Goal: Information Seeking & Learning: Learn about a topic

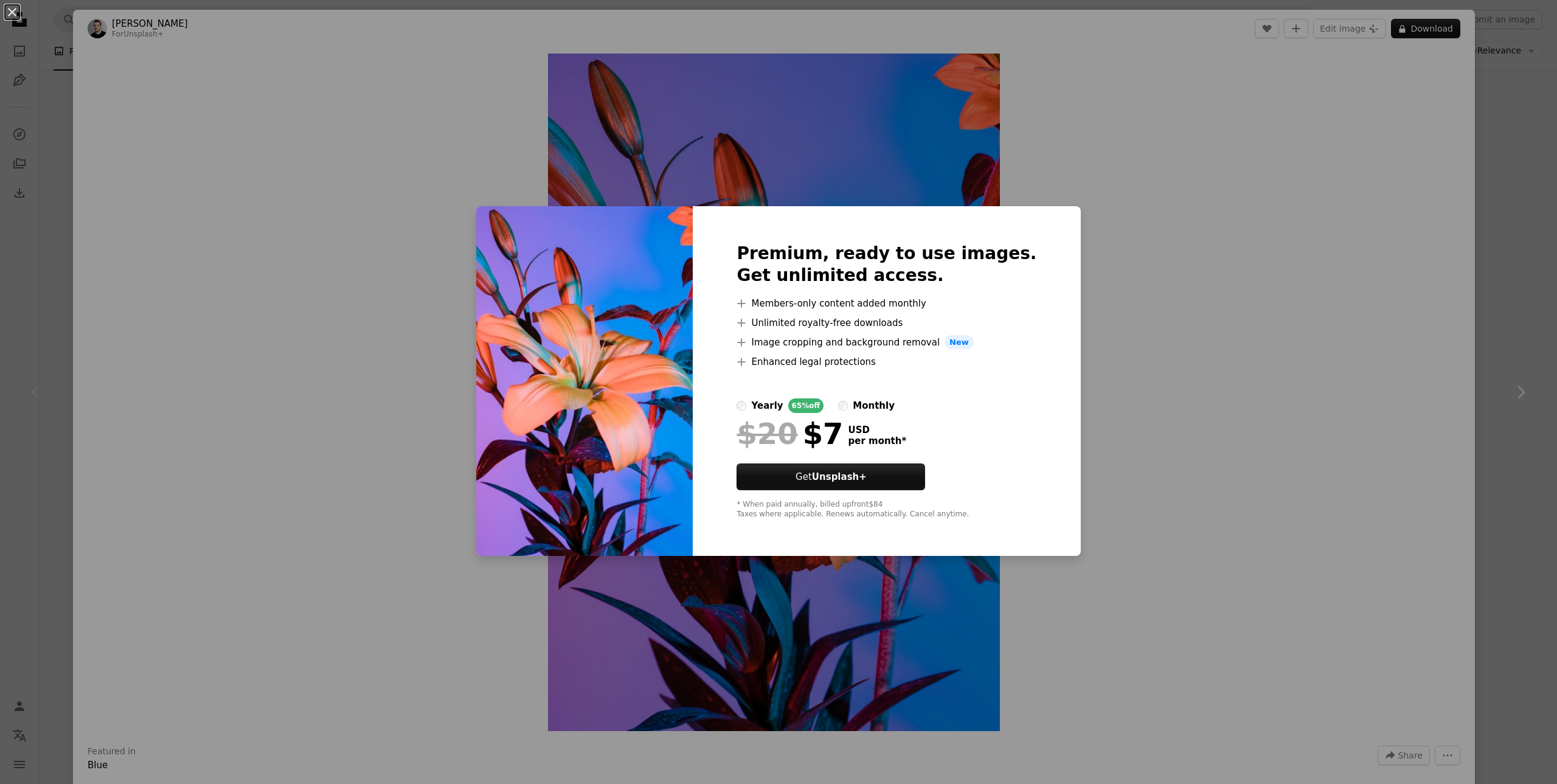
click at [1049, 619] on div "An X shape Premium, ready to use images. Get unlimited access. A plus sign Memb…" at bounding box center [778, 392] width 1557 height 784
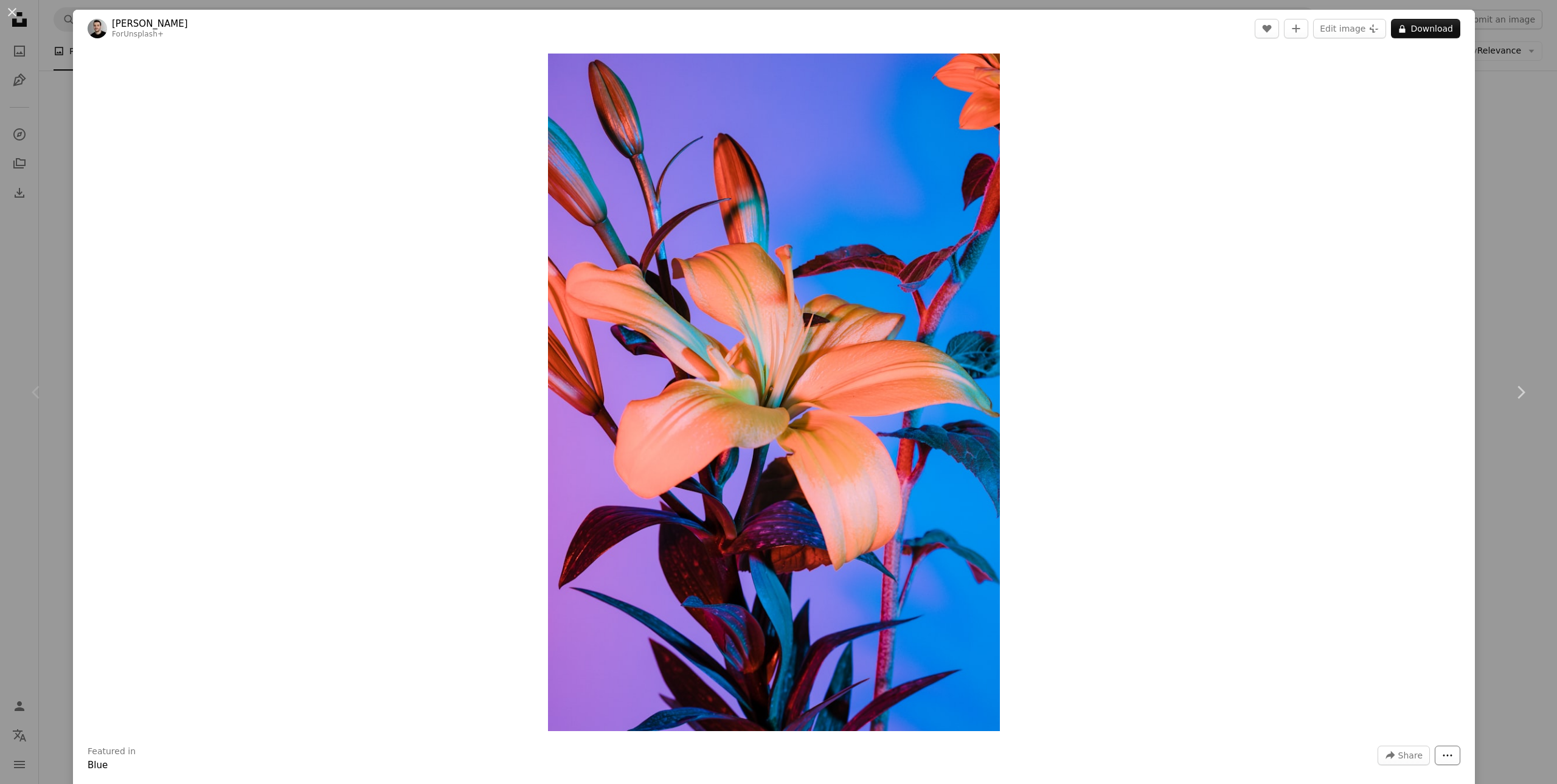
click at [1442, 757] on icon "More Actions" at bounding box center [1447, 755] width 11 height 11
click at [1395, 585] on dialog "An X shape Chevron left Chevron right [PERSON_NAME] For Unsplash+ A heart A plu…" at bounding box center [778, 392] width 1557 height 784
click at [12, 5] on button "An X shape" at bounding box center [13, 13] width 15 height 15
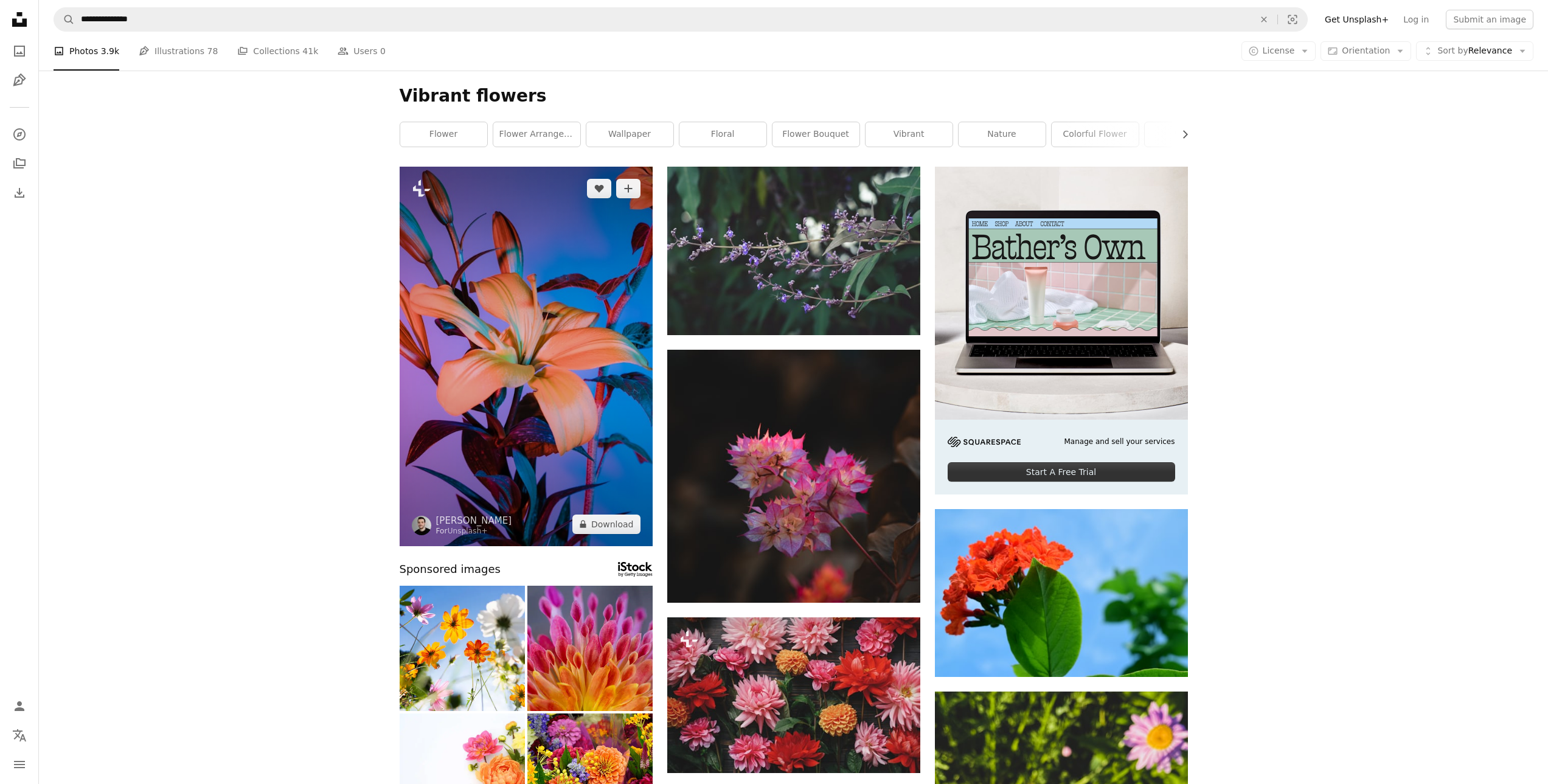
click at [537, 422] on img at bounding box center [526, 356] width 253 height 379
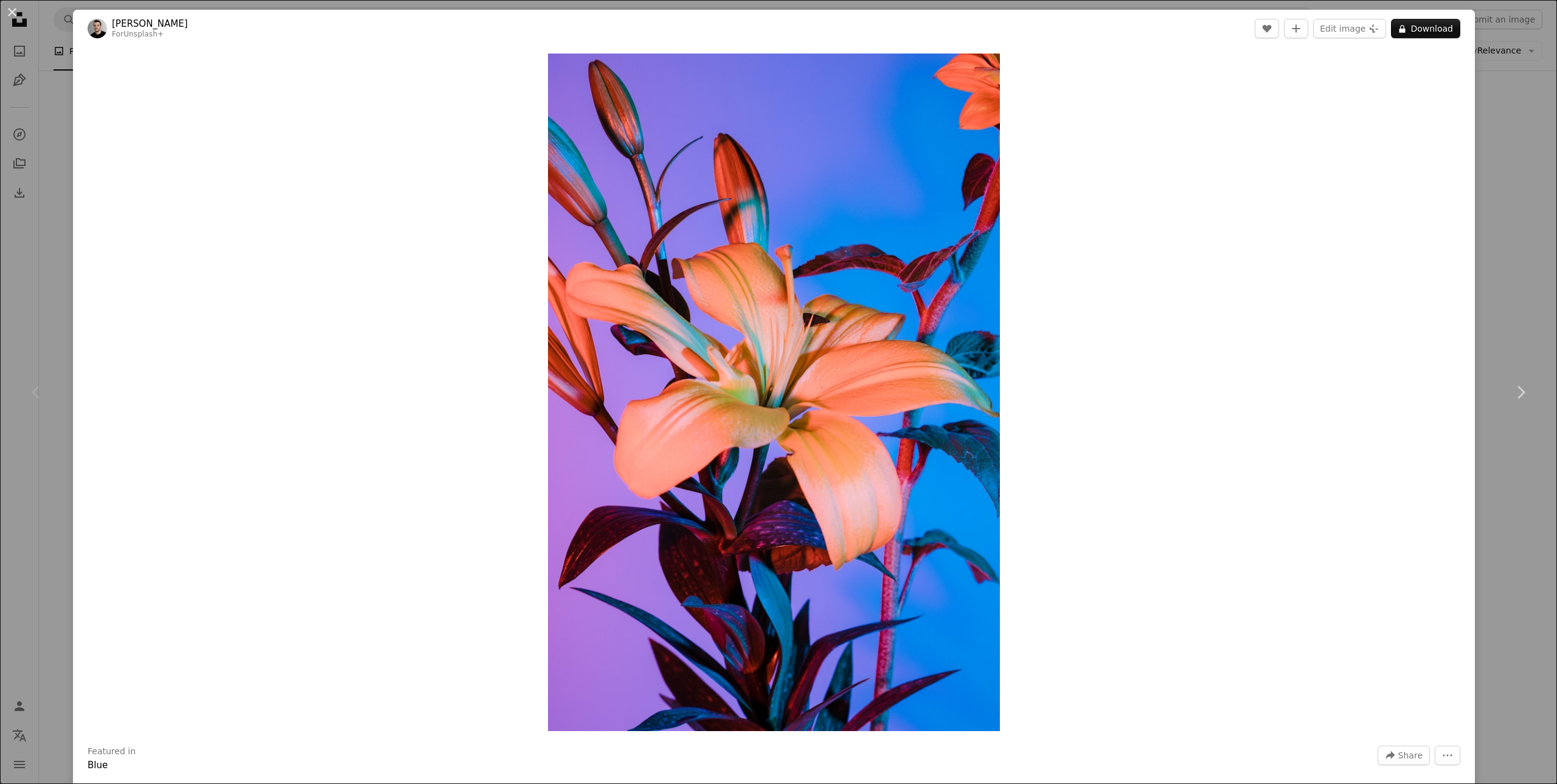
click at [1503, 168] on div "An X shape Chevron left Chevron right [PERSON_NAME] For Unsplash+ A heart A plu…" at bounding box center [778, 392] width 1557 height 784
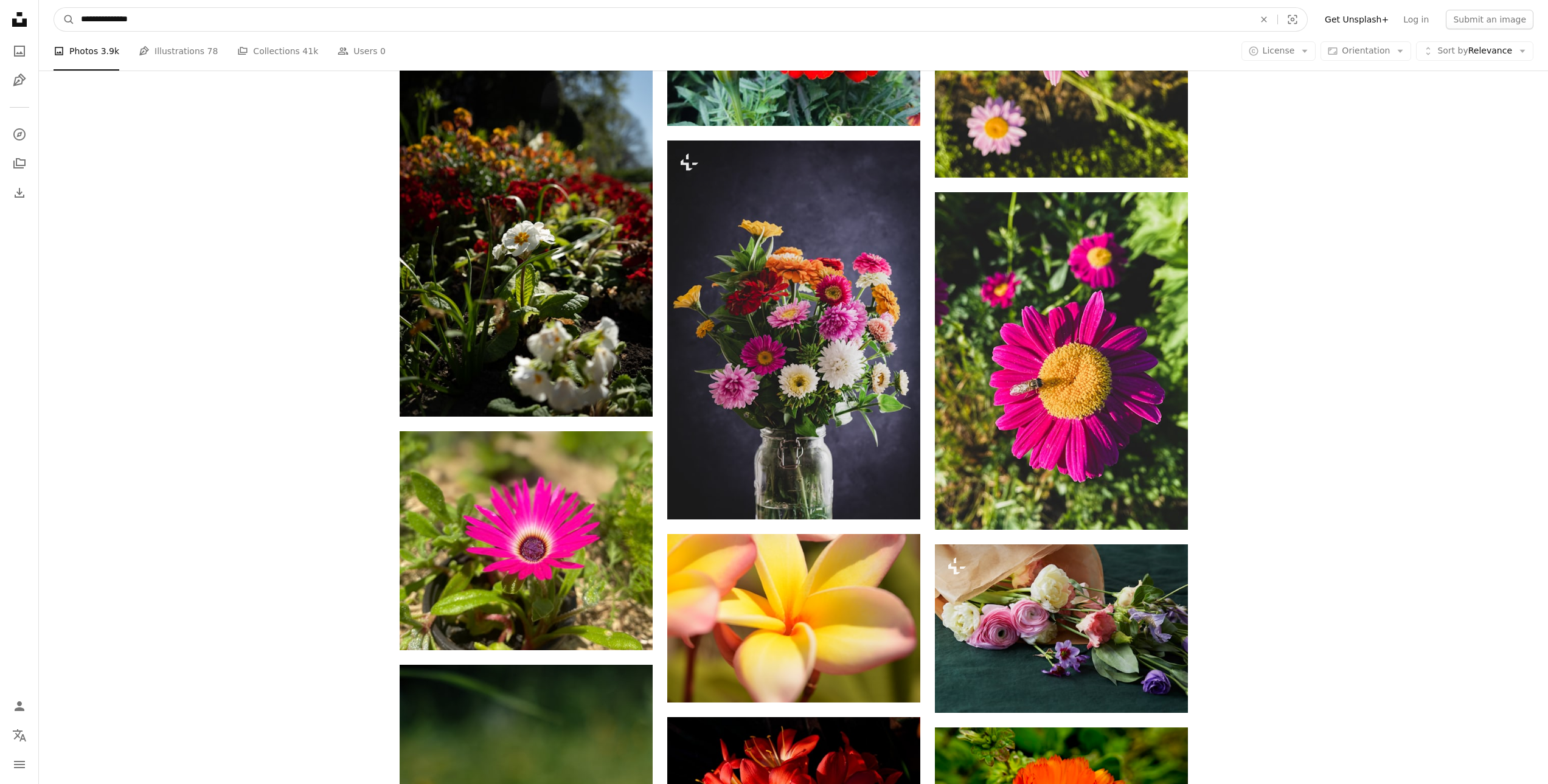
scroll to position [827, 0]
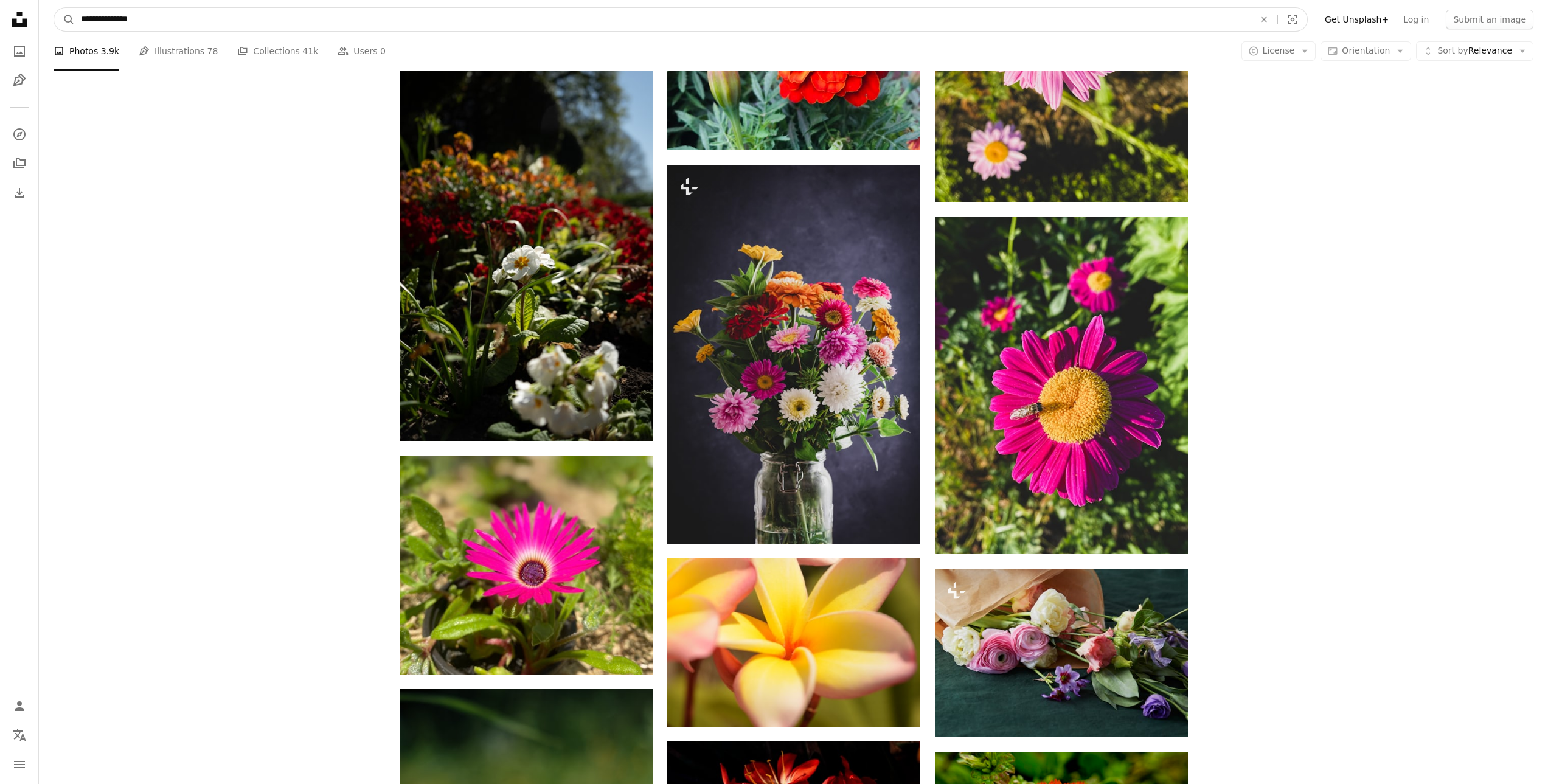
drag, startPoint x: 180, startPoint y: 19, endPoint x: 0, endPoint y: 15, distance: 180.0
type input "**********"
click button "A magnifying glass" at bounding box center [64, 19] width 21 height 23
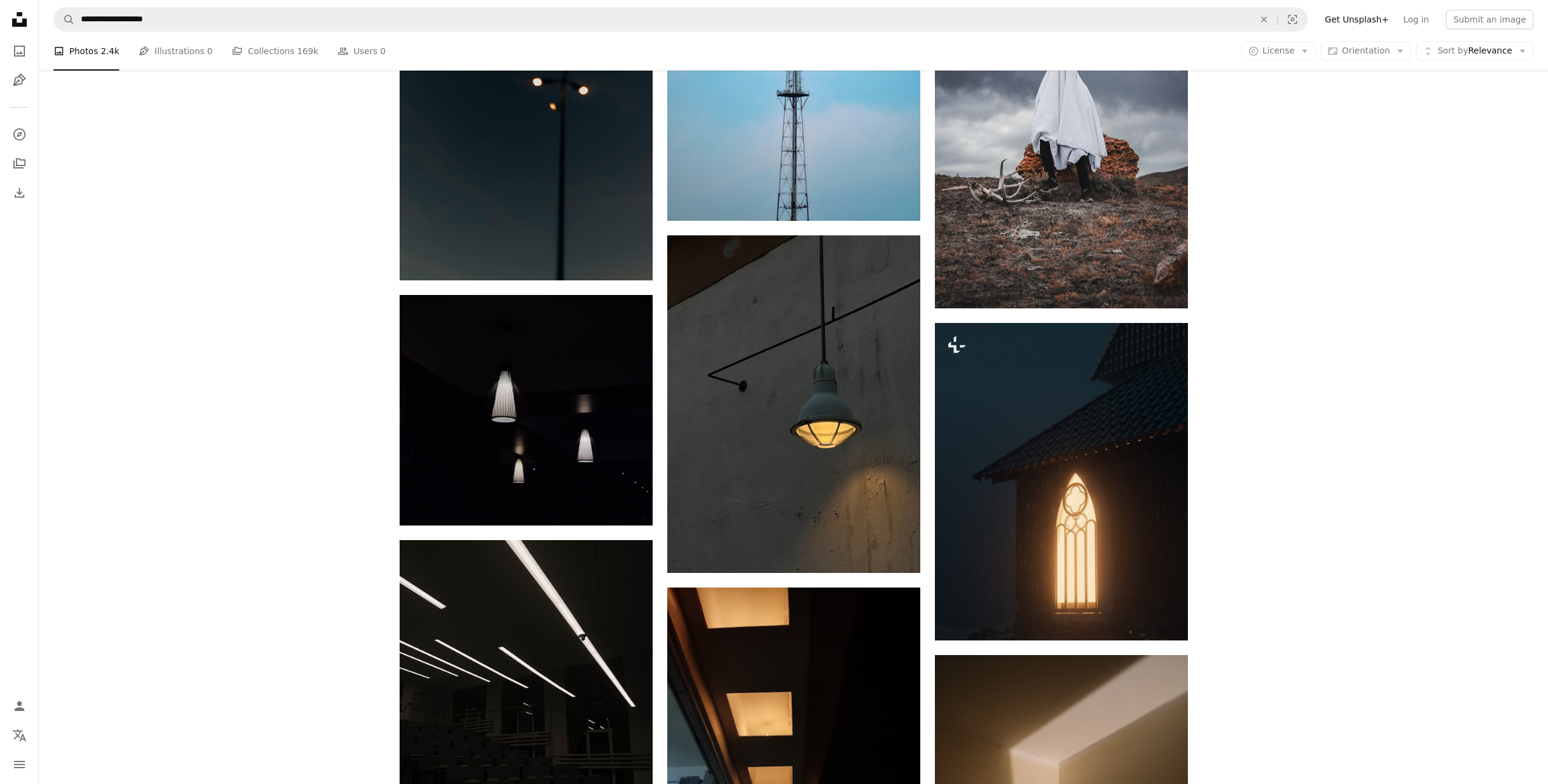
scroll to position [1094, 0]
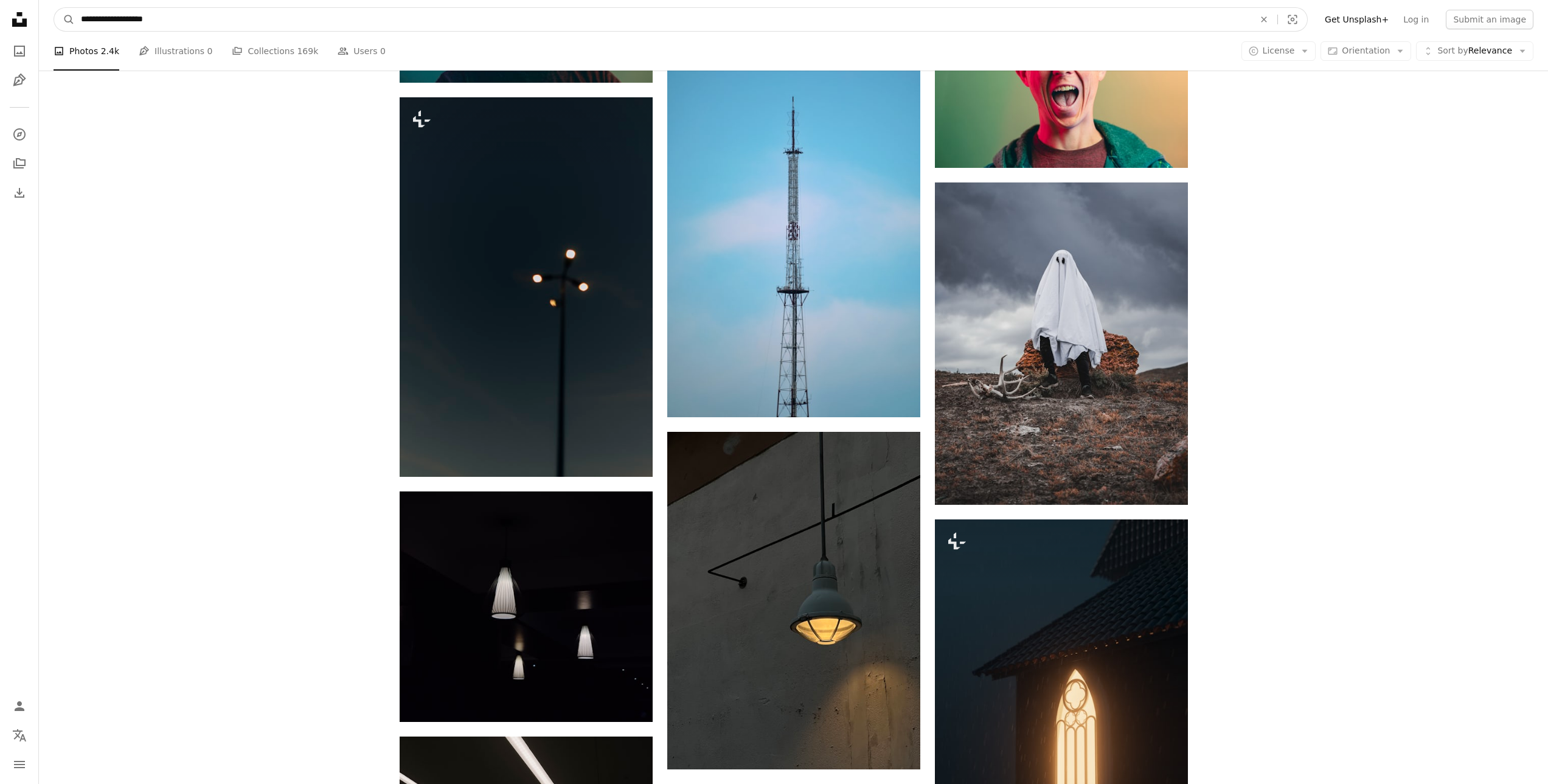
drag, startPoint x: 119, startPoint y: 20, endPoint x: 0, endPoint y: 38, distance: 120.4
type input "**********"
click button "A magnifying glass" at bounding box center [64, 19] width 21 height 23
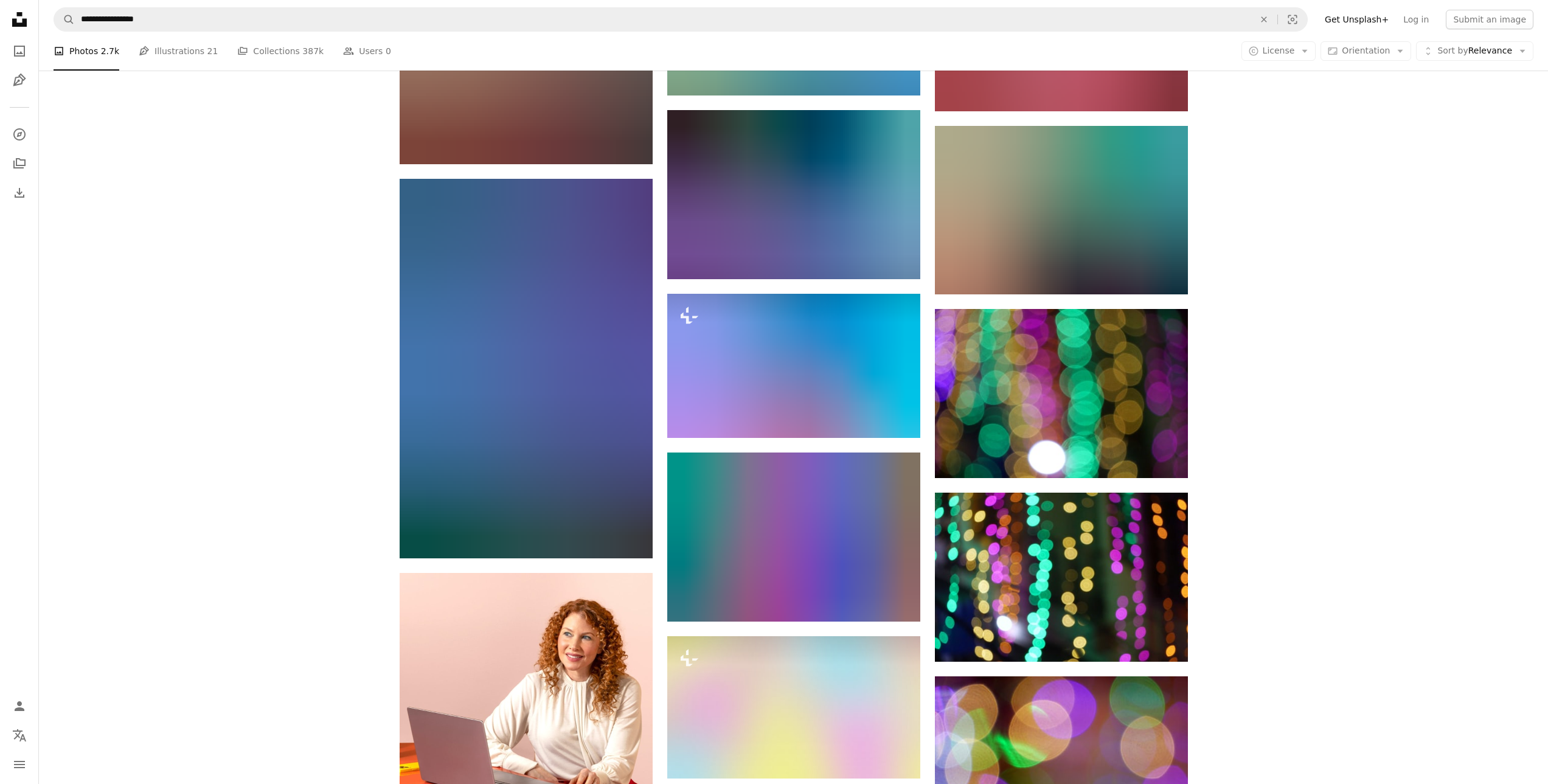
scroll to position [2067, 0]
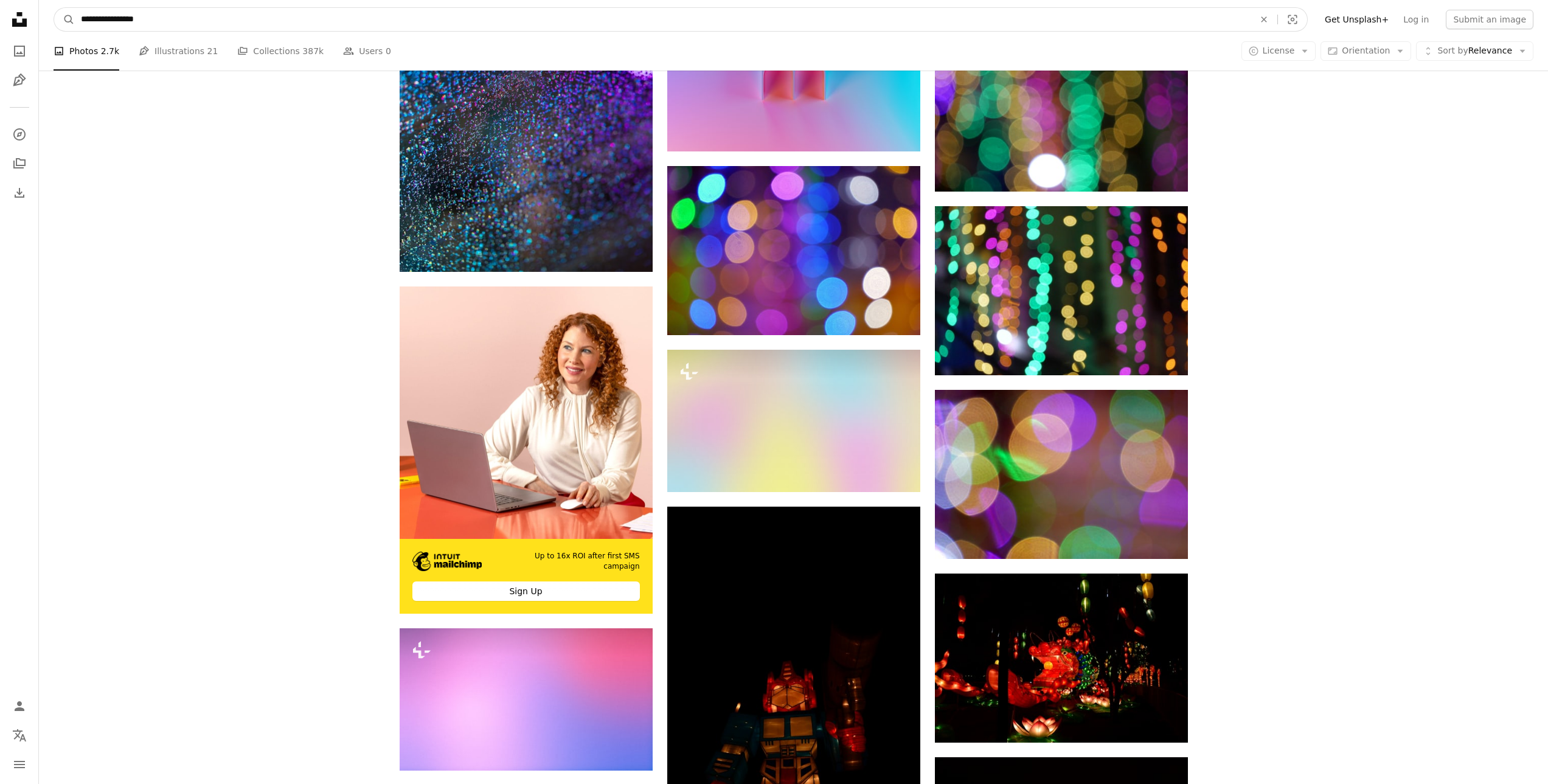
click at [182, 16] on input "**********" at bounding box center [663, 19] width 1176 height 23
type input "**********"
click button "A magnifying glass" at bounding box center [64, 19] width 21 height 23
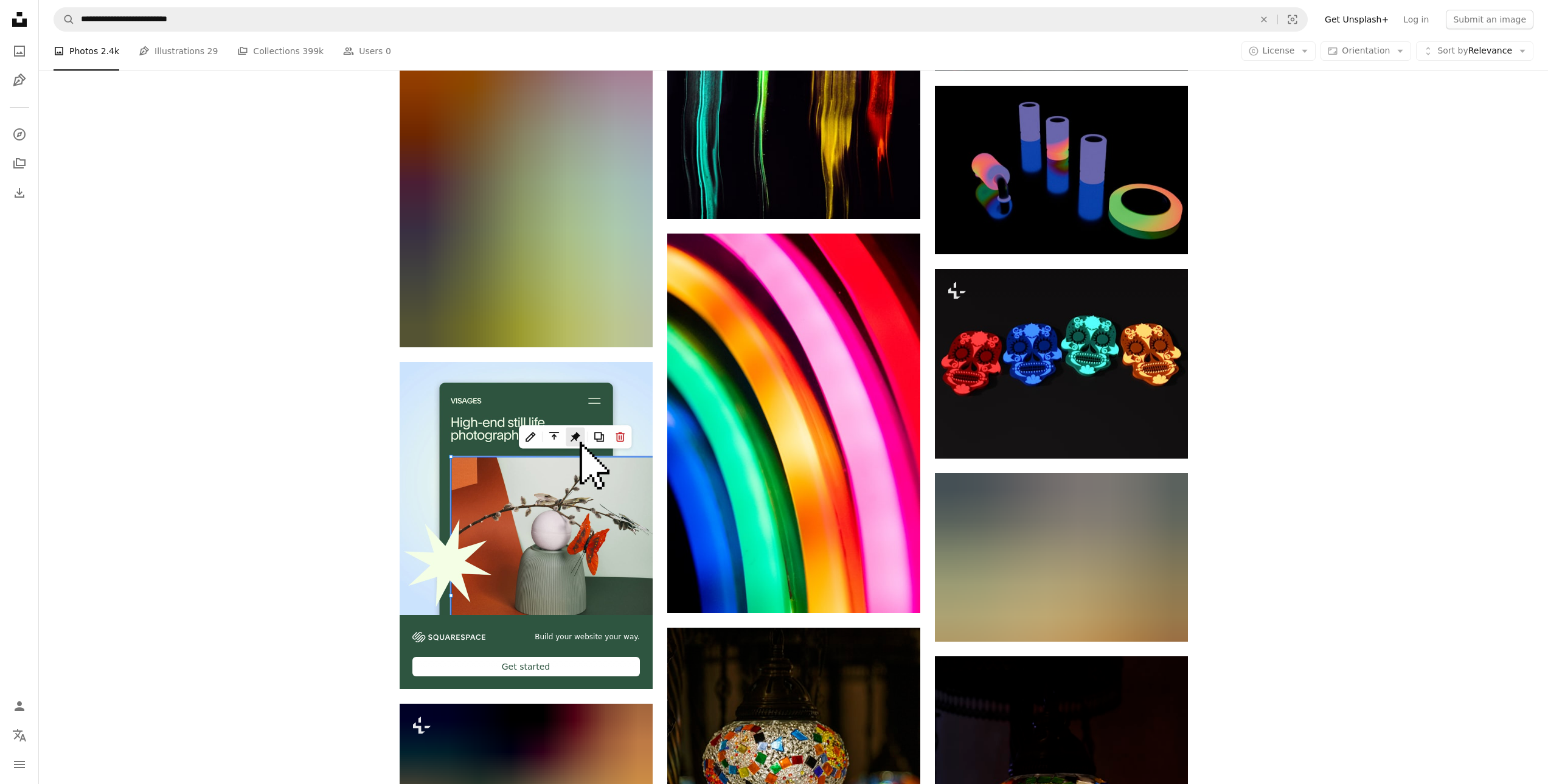
scroll to position [2493, 0]
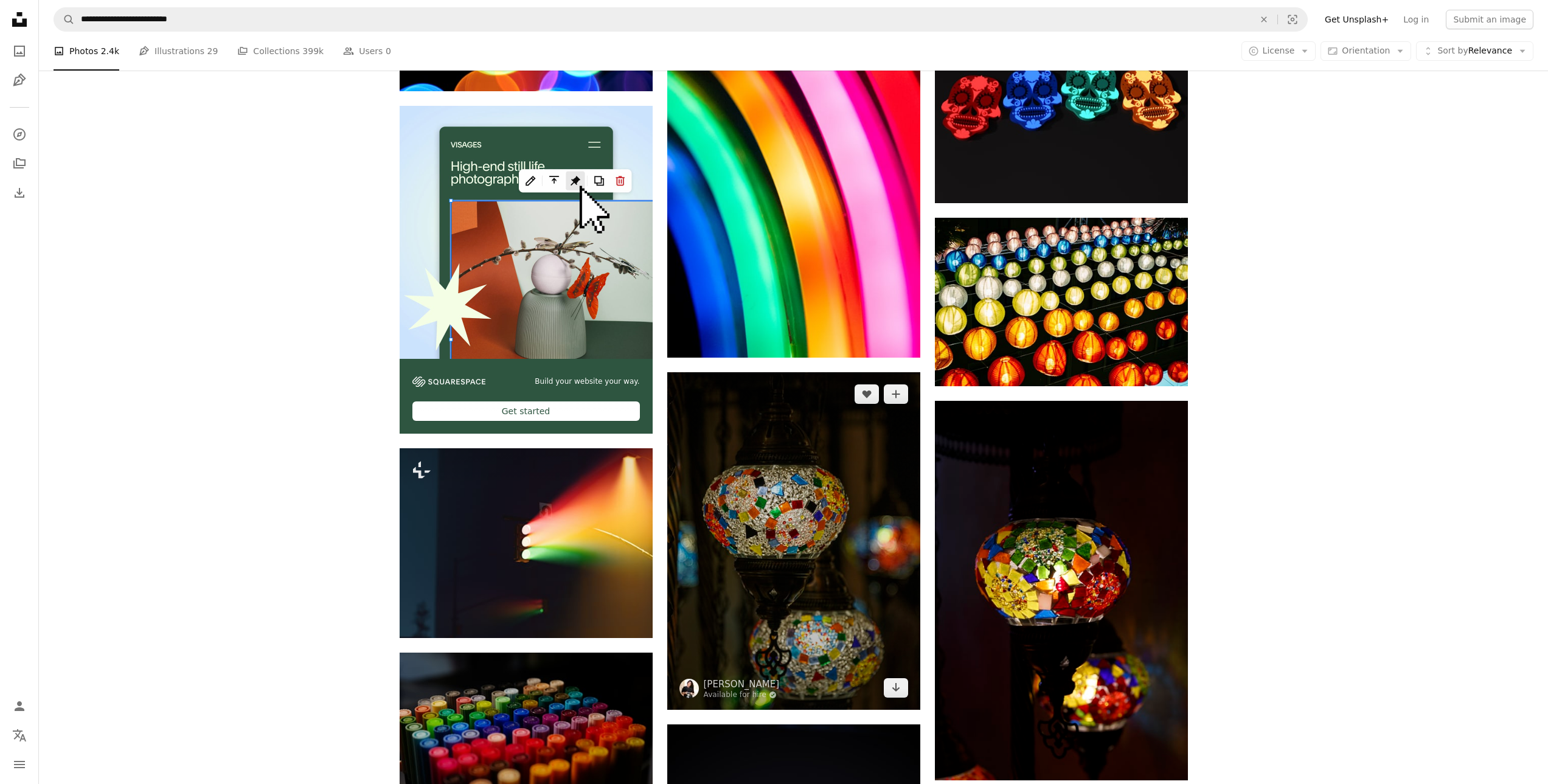
click at [824, 594] on img at bounding box center [793, 540] width 253 height 337
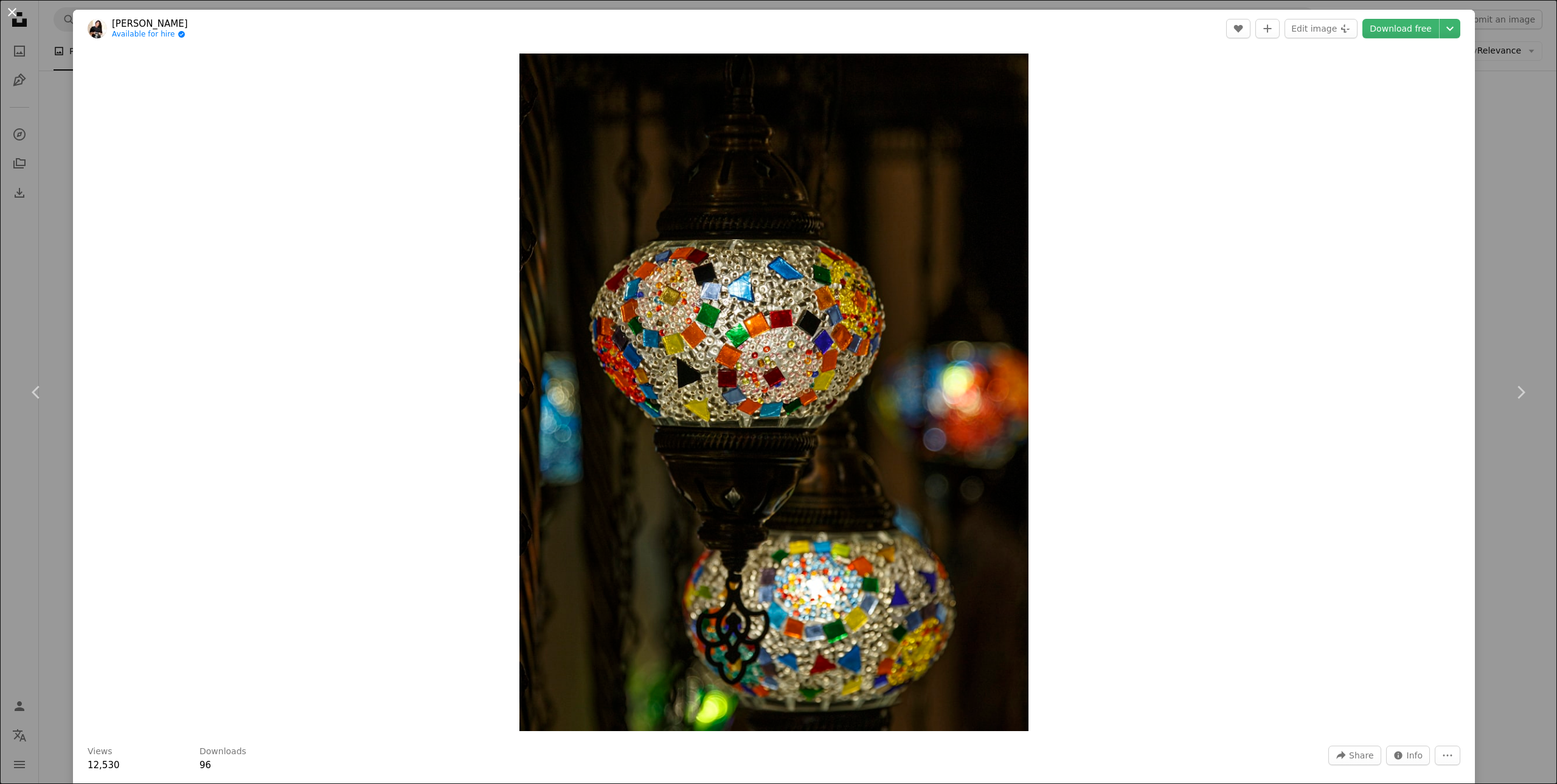
click at [5, 12] on button "An X shape" at bounding box center [13, 13] width 15 height 15
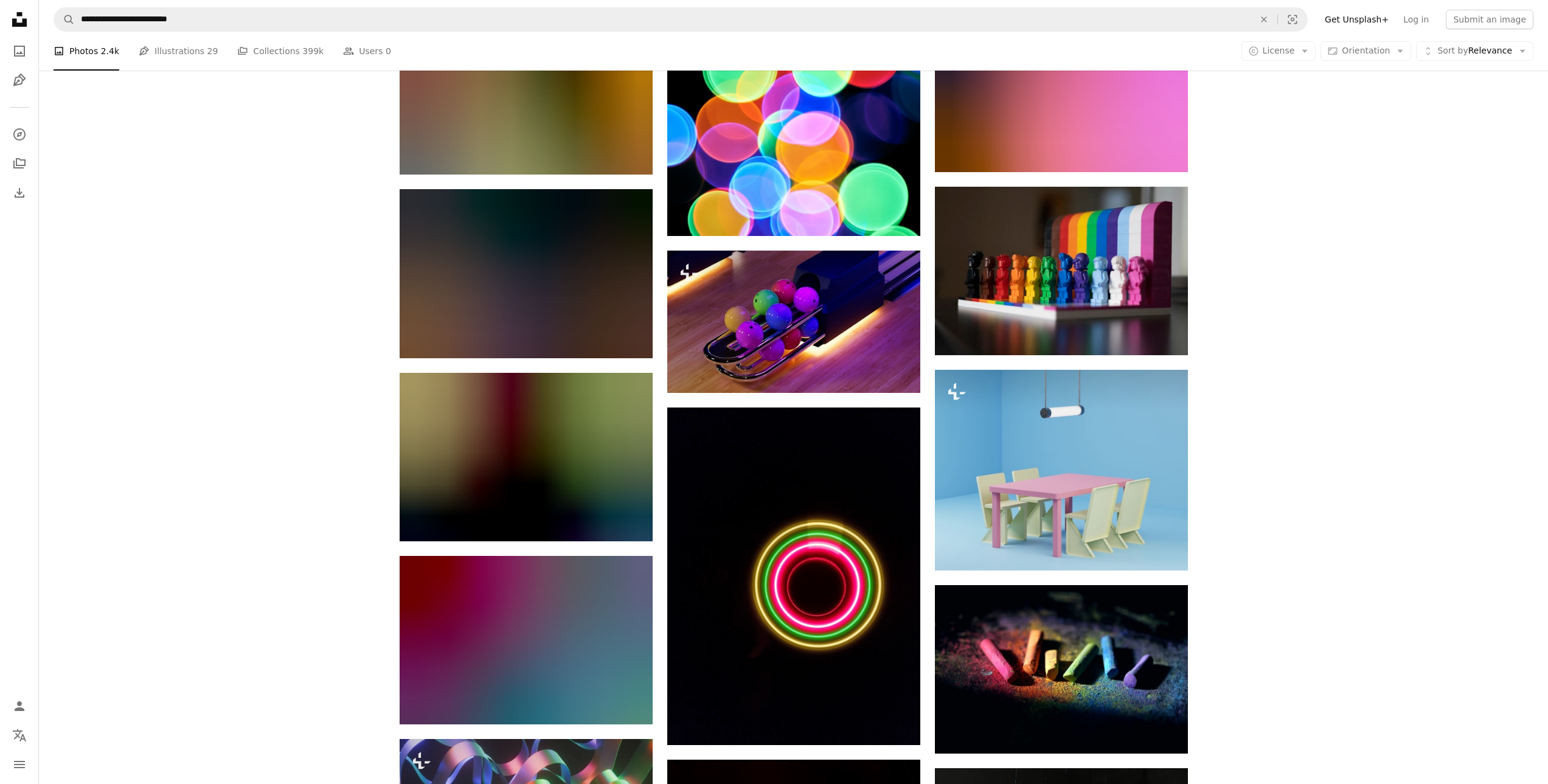
scroll to position [7235, 0]
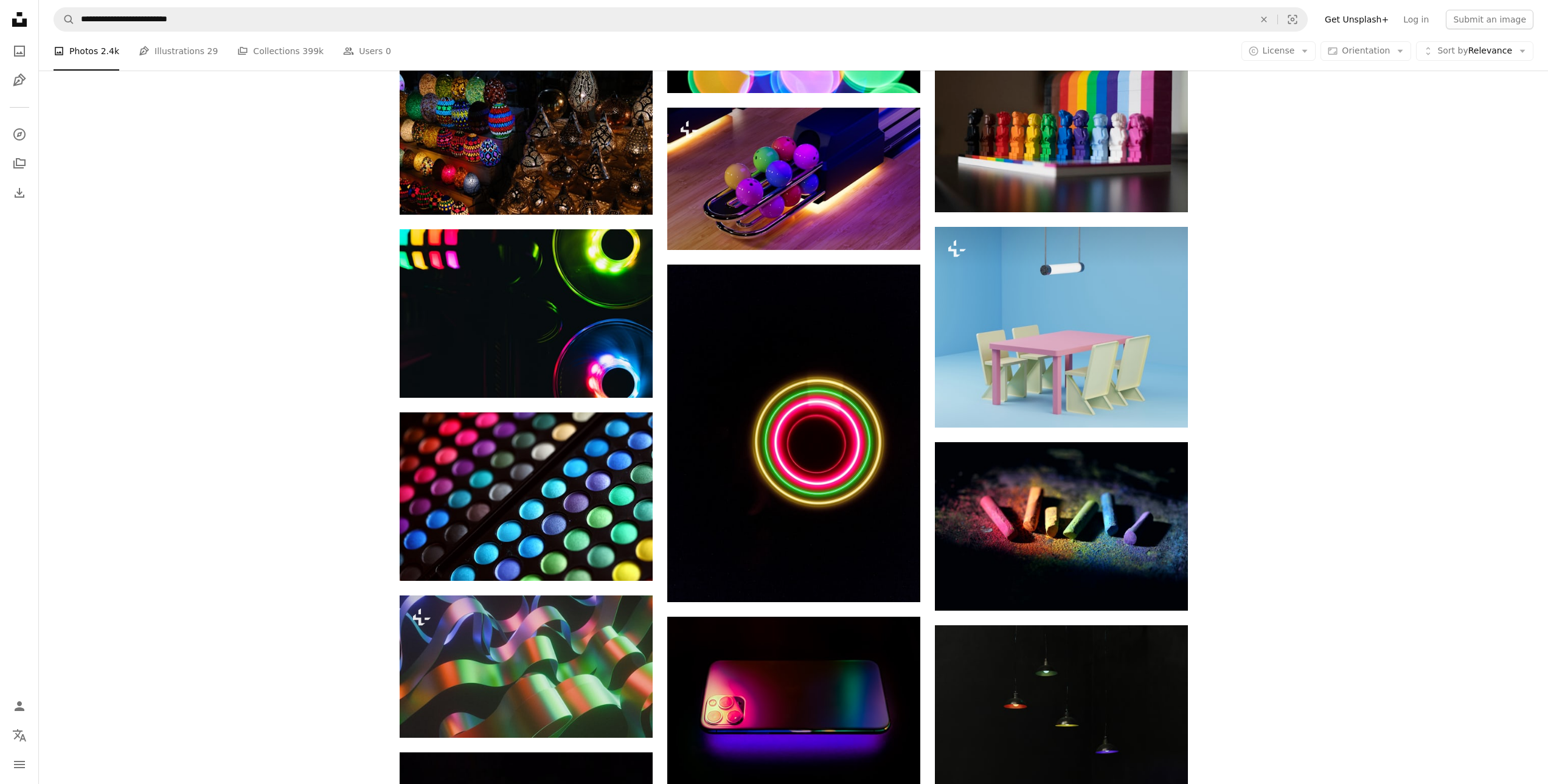
click at [29, 14] on icon "Unsplash logo Unsplash Home" at bounding box center [19, 19] width 24 height 24
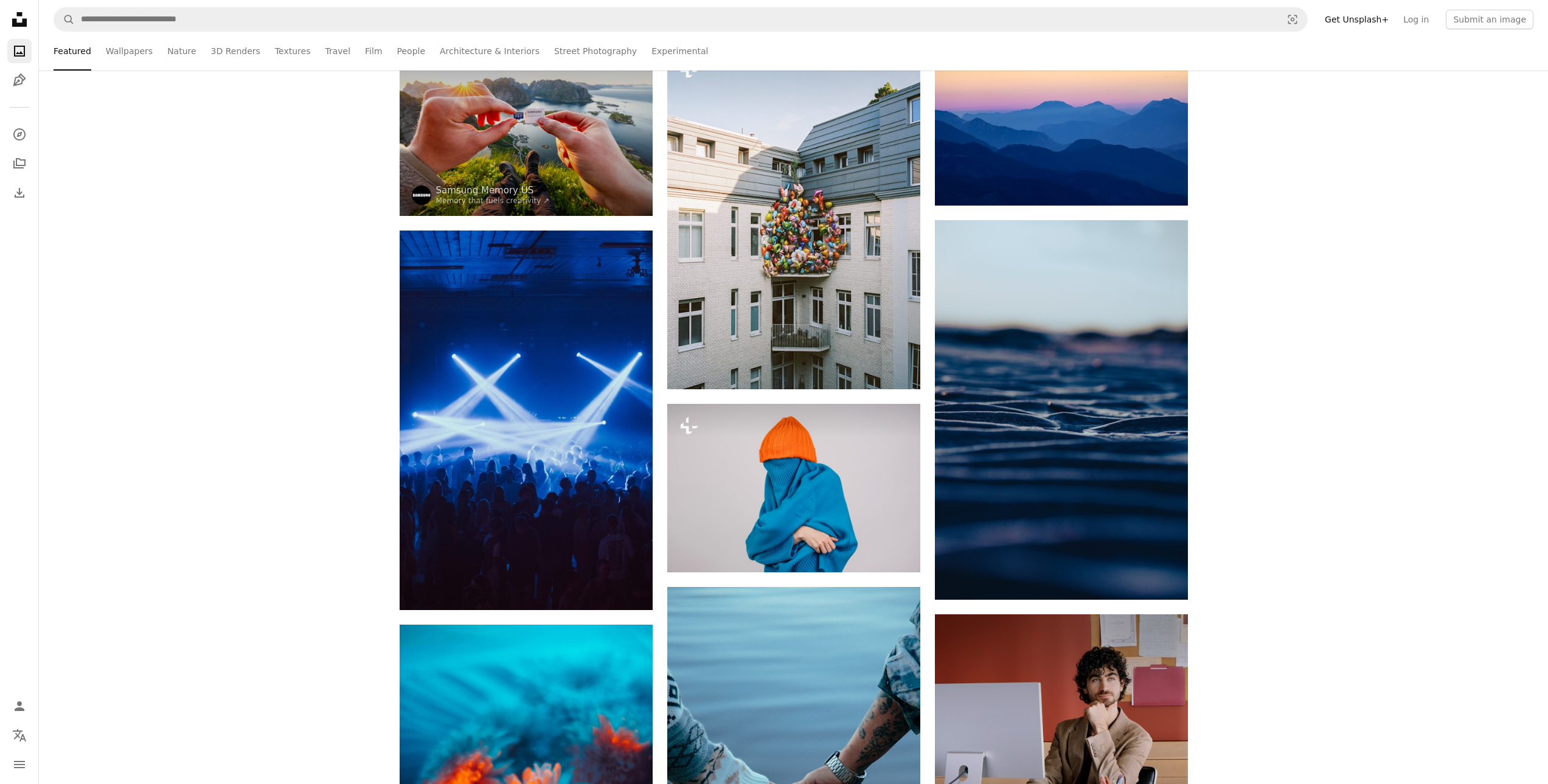
scroll to position [304, 0]
